Goal: Find specific page/section: Find specific page/section

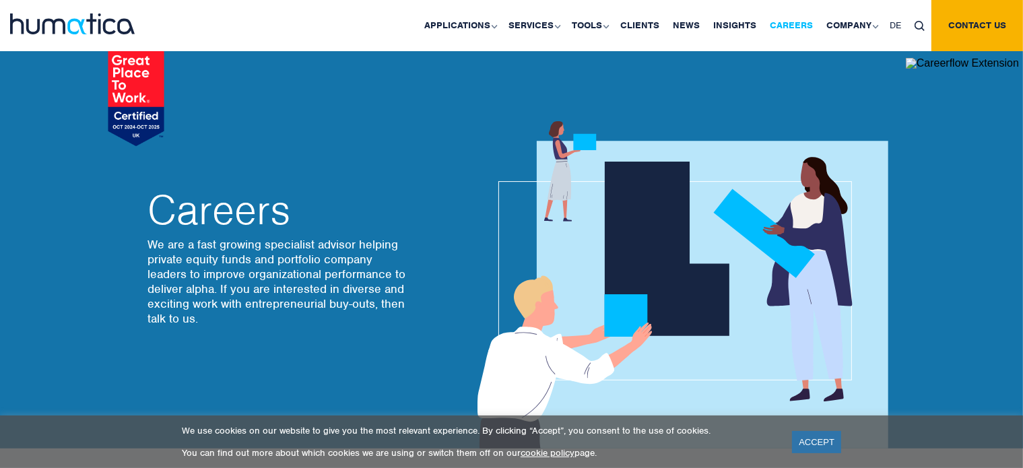
click at [802, 23] on link "Careers" at bounding box center [791, 25] width 57 height 51
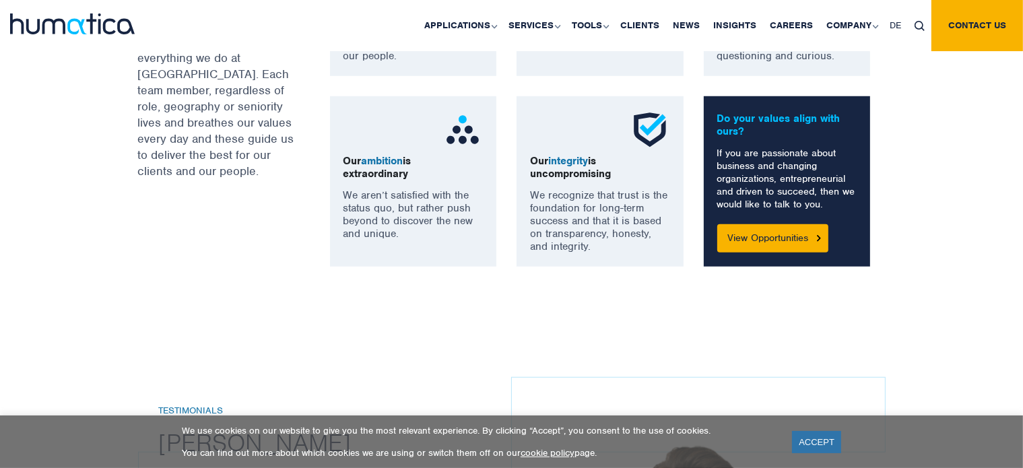
scroll to position [1135, 0]
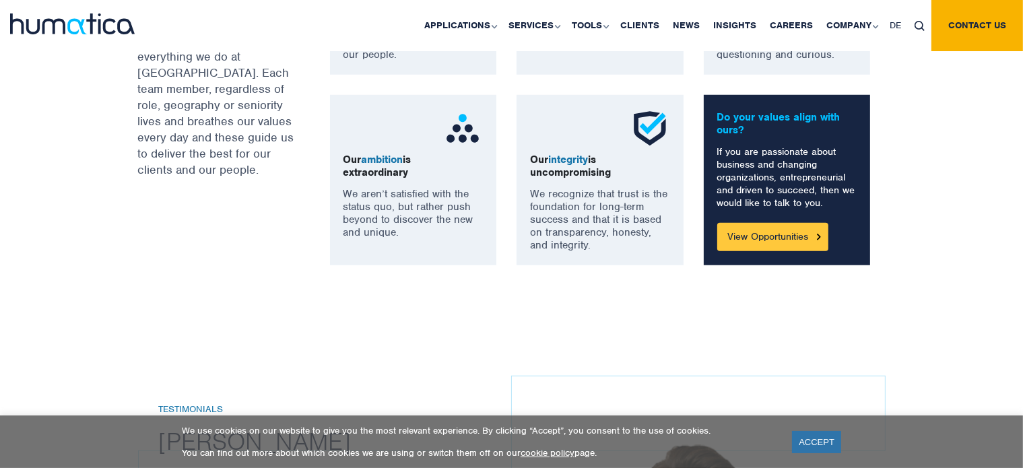
click at [760, 238] on link "View Opportunities" at bounding box center [772, 237] width 111 height 28
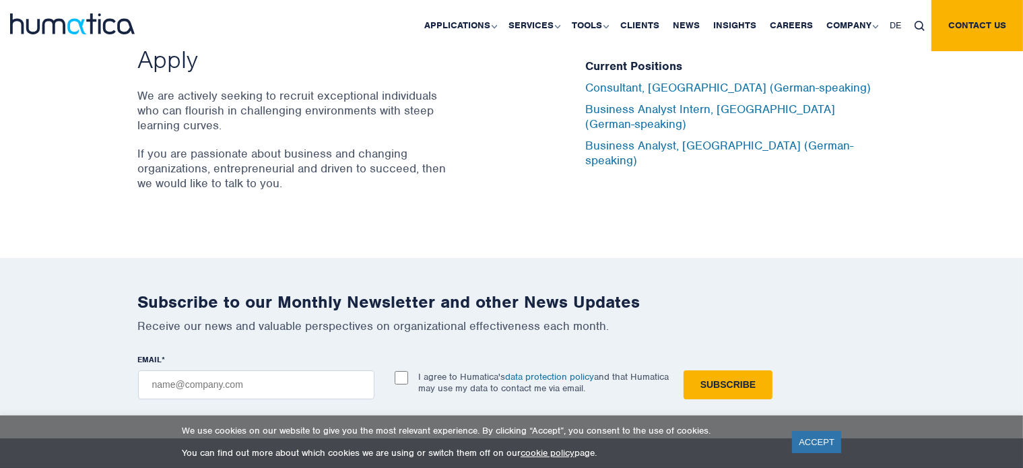
scroll to position [4525, 0]
